Goal: Task Accomplishment & Management: Manage account settings

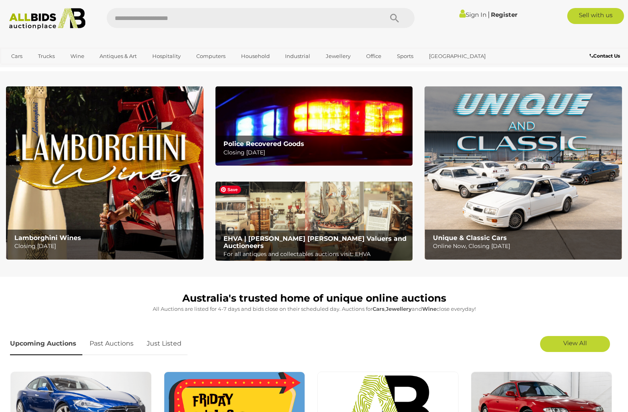
click at [336, 228] on img at bounding box center [313, 220] width 197 height 79
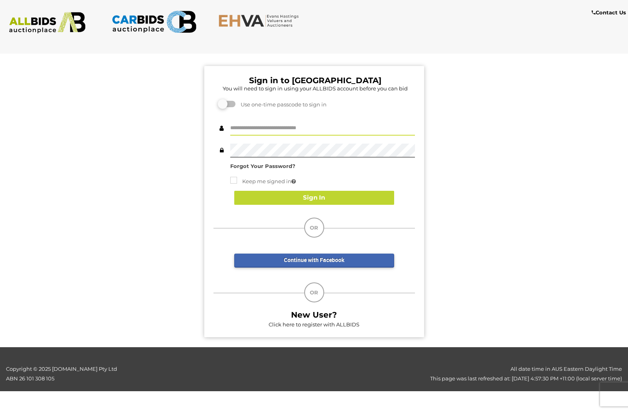
click at [293, 128] on input "text" at bounding box center [322, 129] width 185 height 14
click at [293, 127] on input "text" at bounding box center [322, 129] width 185 height 14
type input "******"
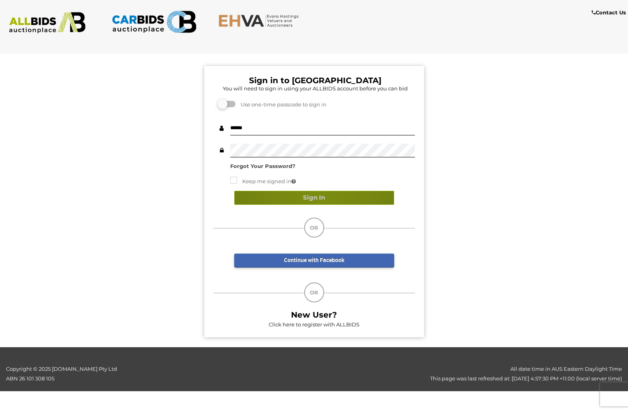
click at [318, 200] on button "Sign In" at bounding box center [314, 198] width 160 height 14
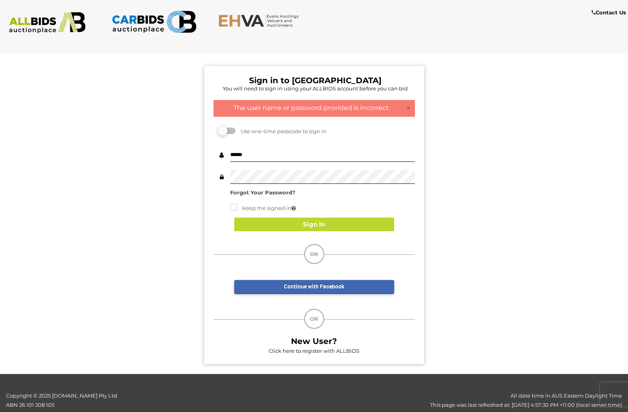
scroll to position [0, 6]
